Goal: Information Seeking & Learning: Find specific fact

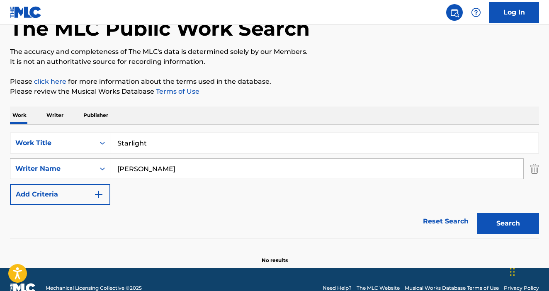
click at [169, 139] on input "Starlight" at bounding box center [324, 143] width 428 height 20
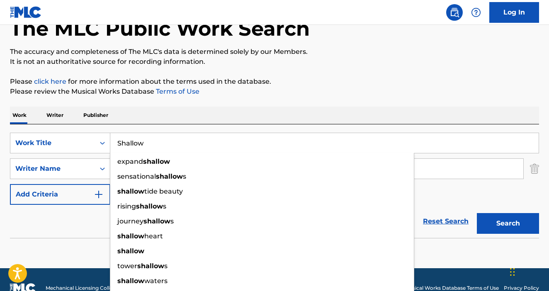
type input "Shallow"
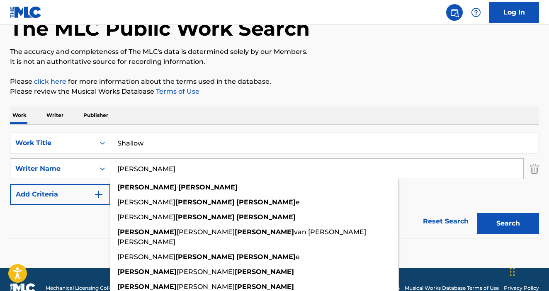
paste input "Criales"
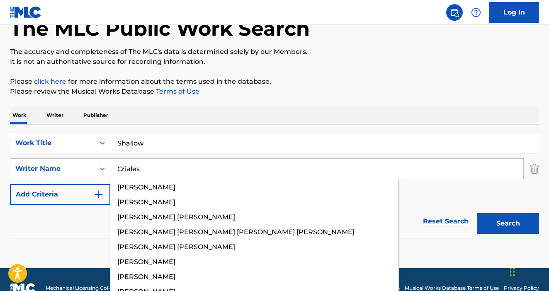
click at [477, 213] on button "Search" at bounding box center [508, 223] width 62 height 21
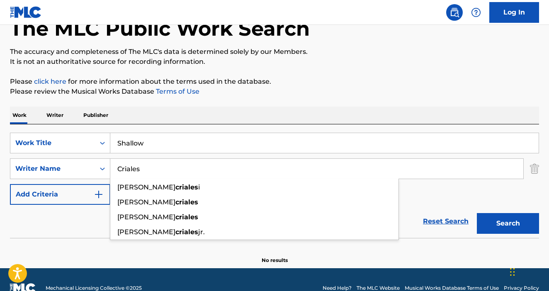
paste input "hang"
type input "[PERSON_NAME]"
click at [477, 213] on button "Search" at bounding box center [508, 223] width 62 height 21
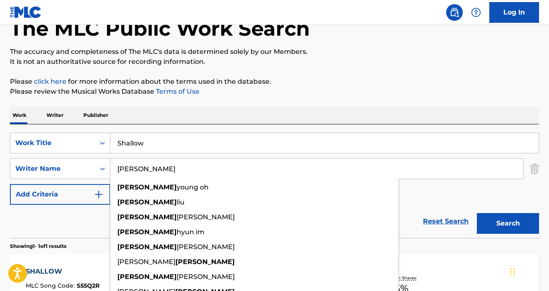
click at [456, 183] on div "SearchWithCriteria84594777-10ac-4c03-b327-e3f95840625e Work Title Shallow Searc…" at bounding box center [274, 169] width 529 height 72
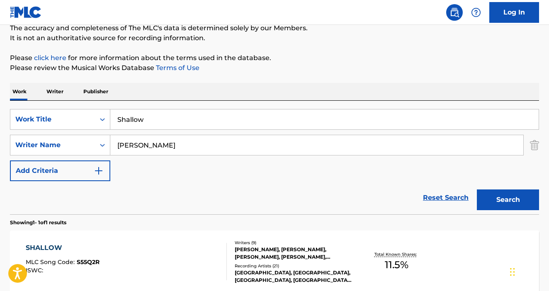
scroll to position [104, 0]
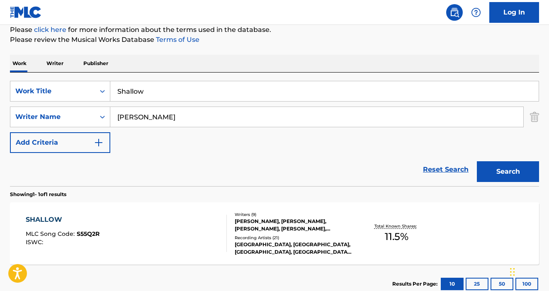
click at [316, 226] on div "[PERSON_NAME], [PERSON_NAME], [PERSON_NAME], [PERSON_NAME], [PERSON_NAME], [PER…" at bounding box center [294, 225] width 118 height 15
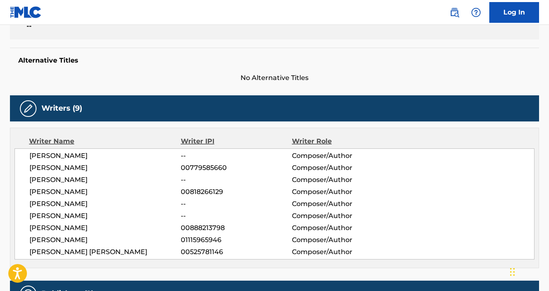
scroll to position [121, 0]
